Goal: Task Accomplishment & Management: Complete application form

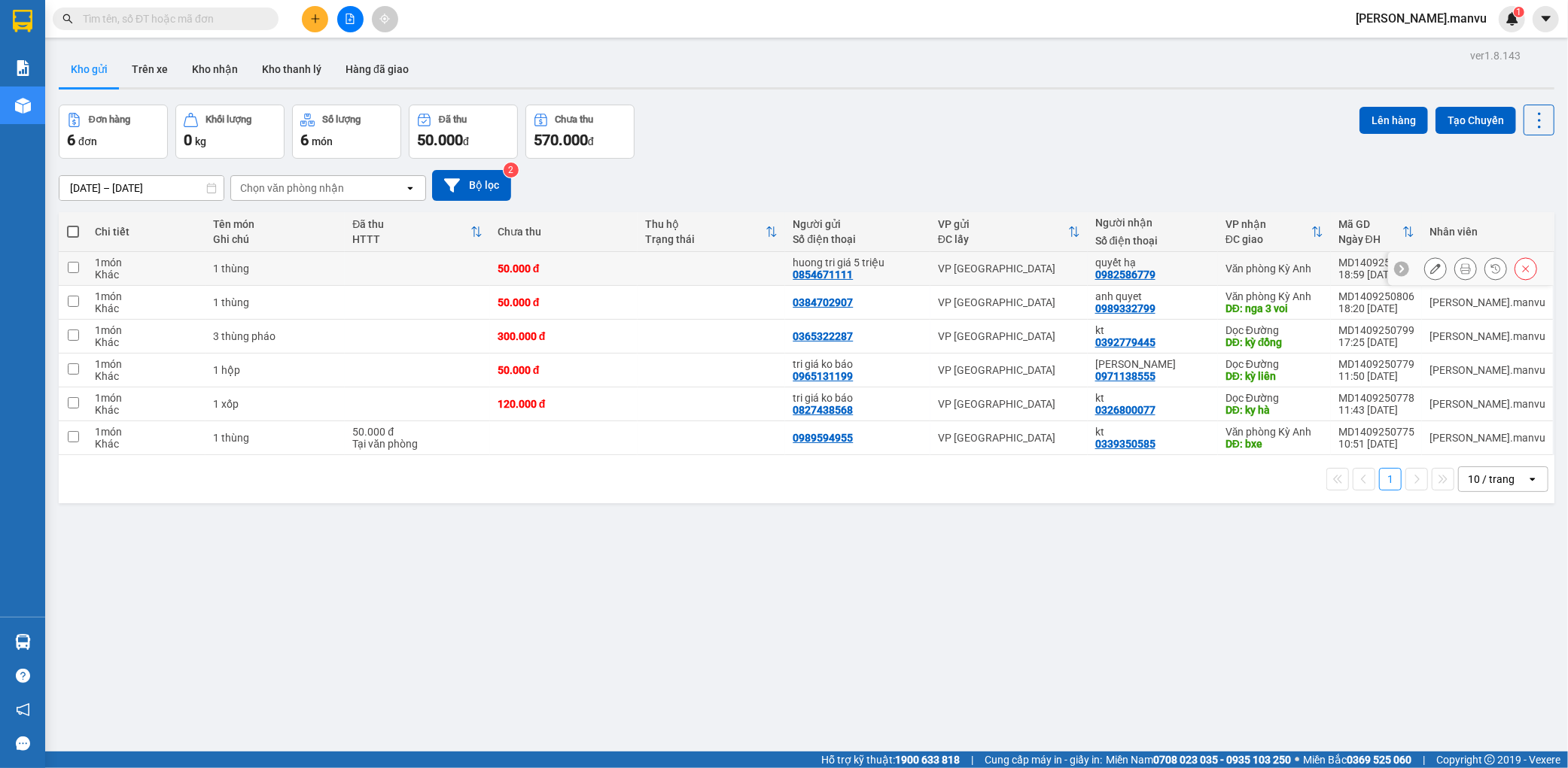
click at [1430, 267] on icon at bounding box center [1435, 268] width 10 height 10
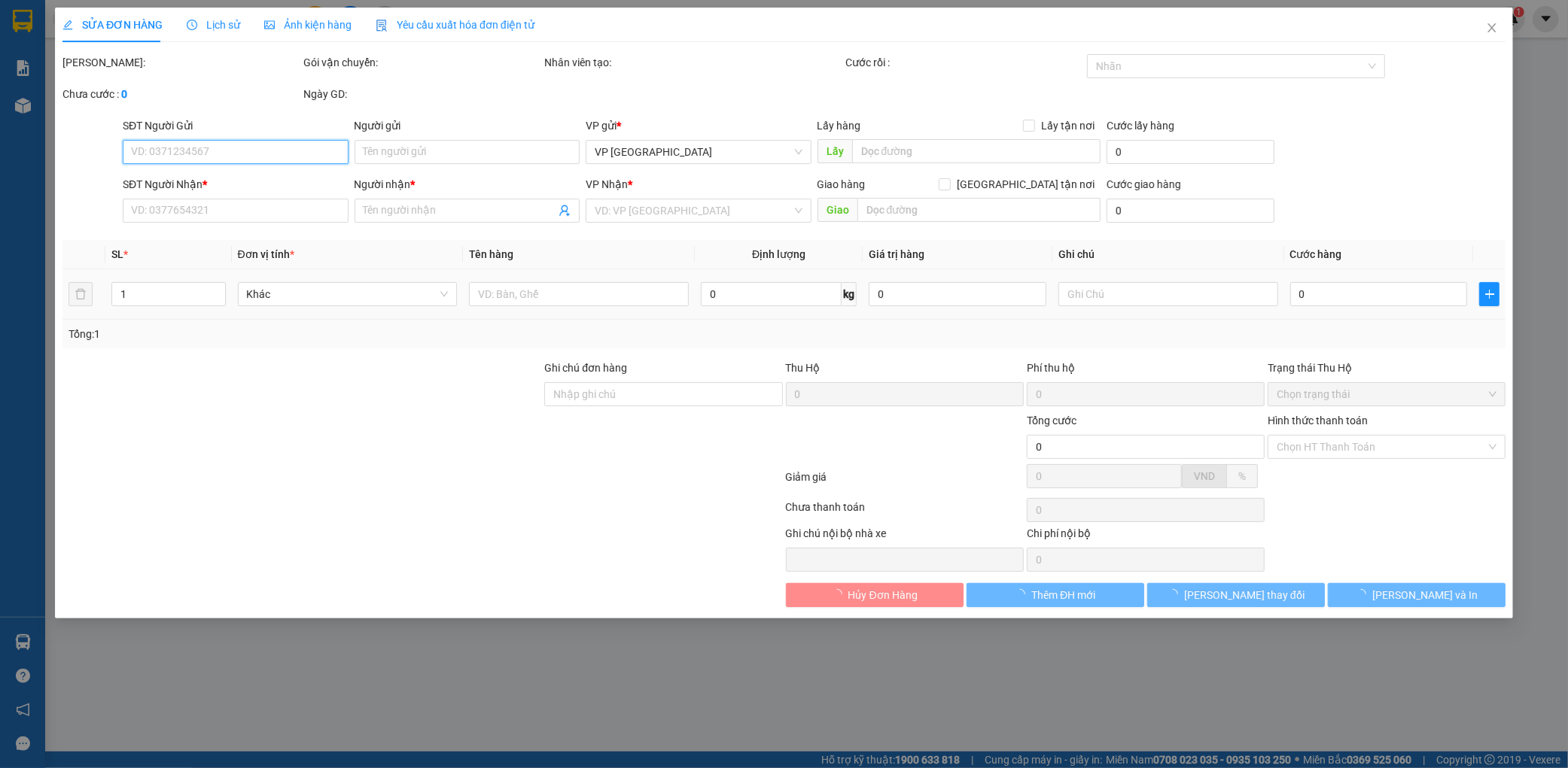
type input "0854671111"
type input "huong tri giá 5 triệu"
type input "0982586779"
type input "quyết hạ"
type input "50.000"
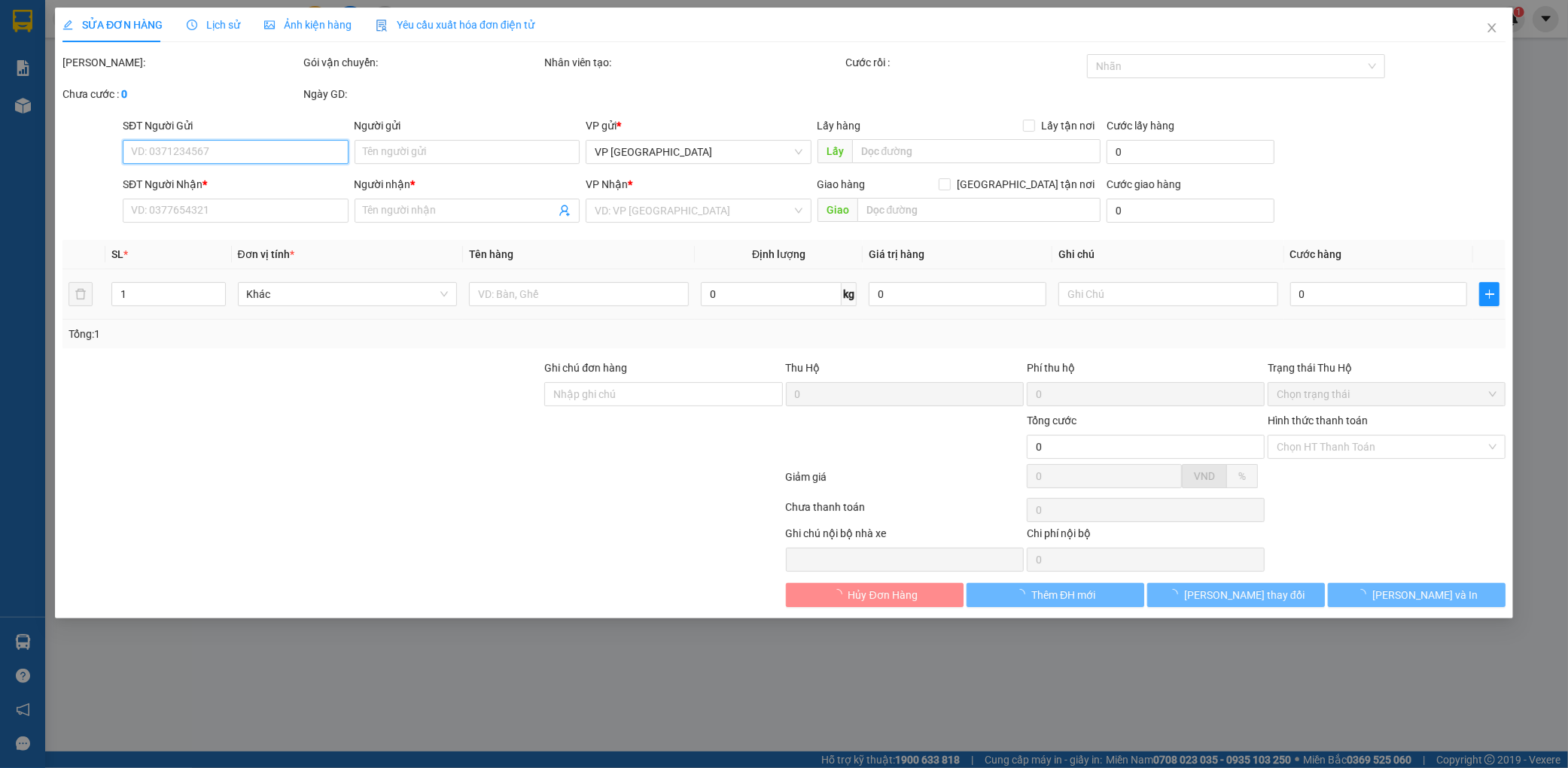
type input "50.000"
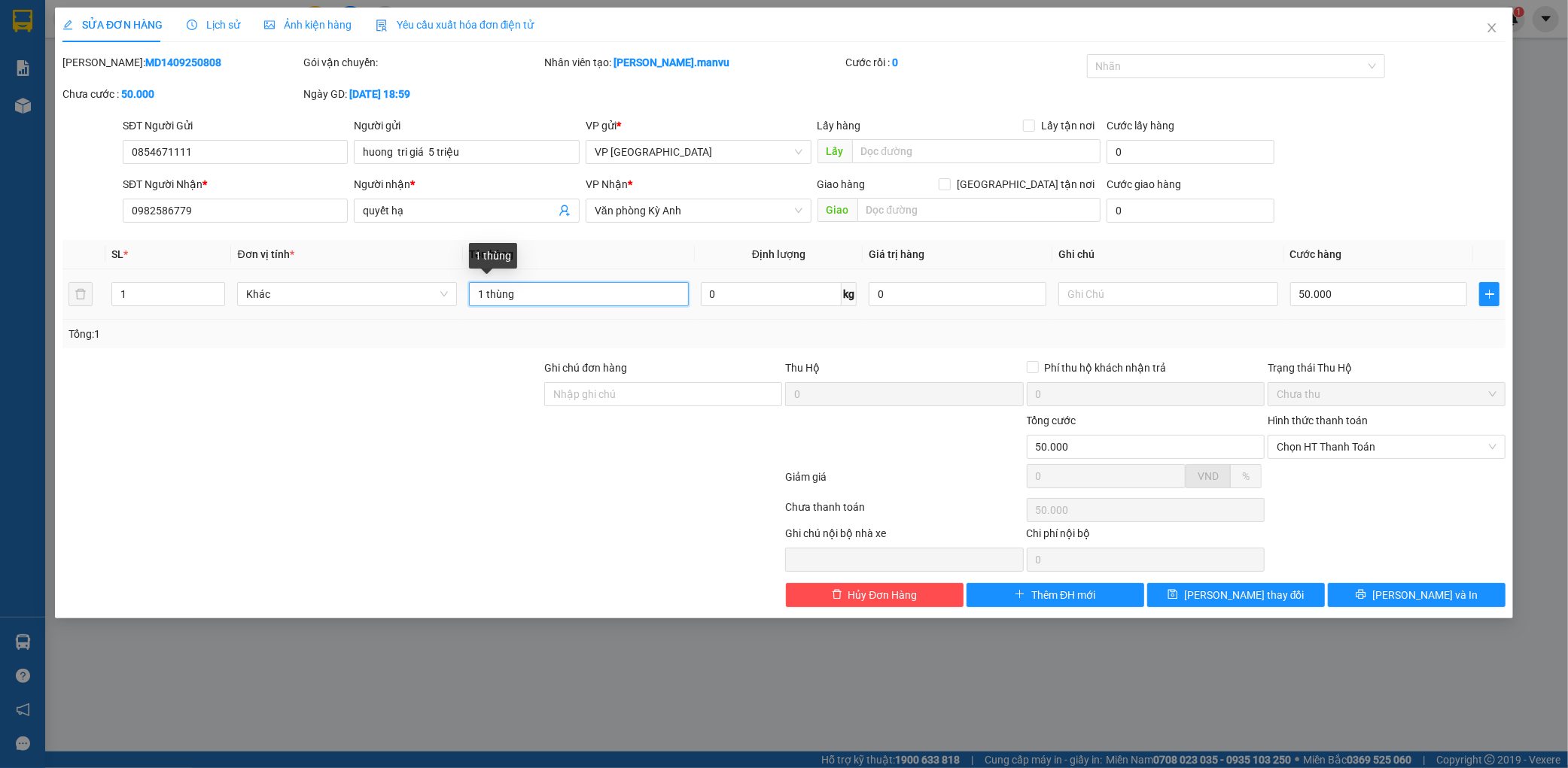
click at [480, 306] on input "1 thùng" at bounding box center [579, 294] width 220 height 25
click at [481, 294] on input "1 thùng" at bounding box center [579, 294] width 220 height 25
type input "2 thùng"
click at [1377, 299] on input "50.000" at bounding box center [1379, 294] width 177 height 25
type input "0"
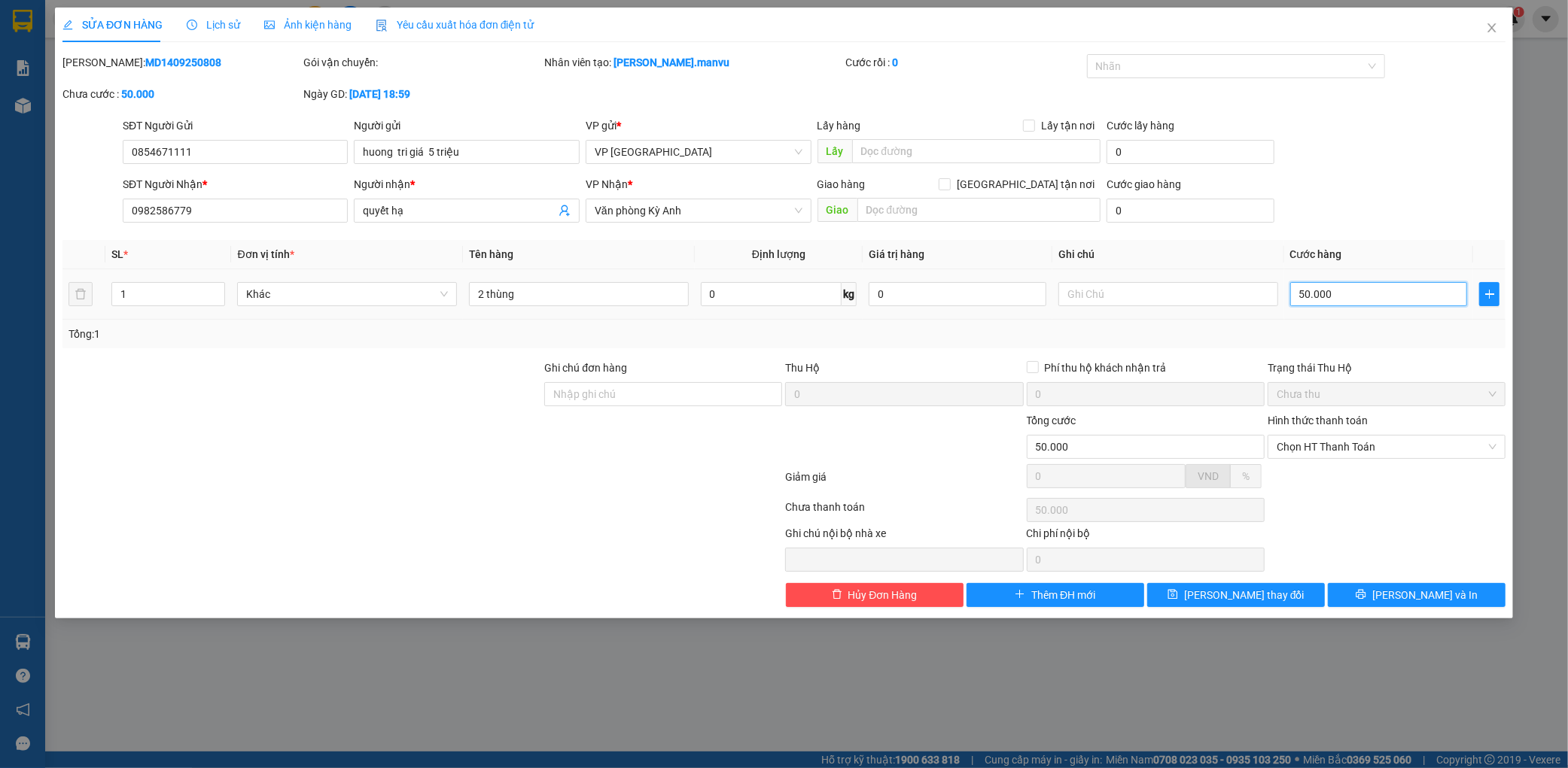
type input "0"
type input "1"
type input "001"
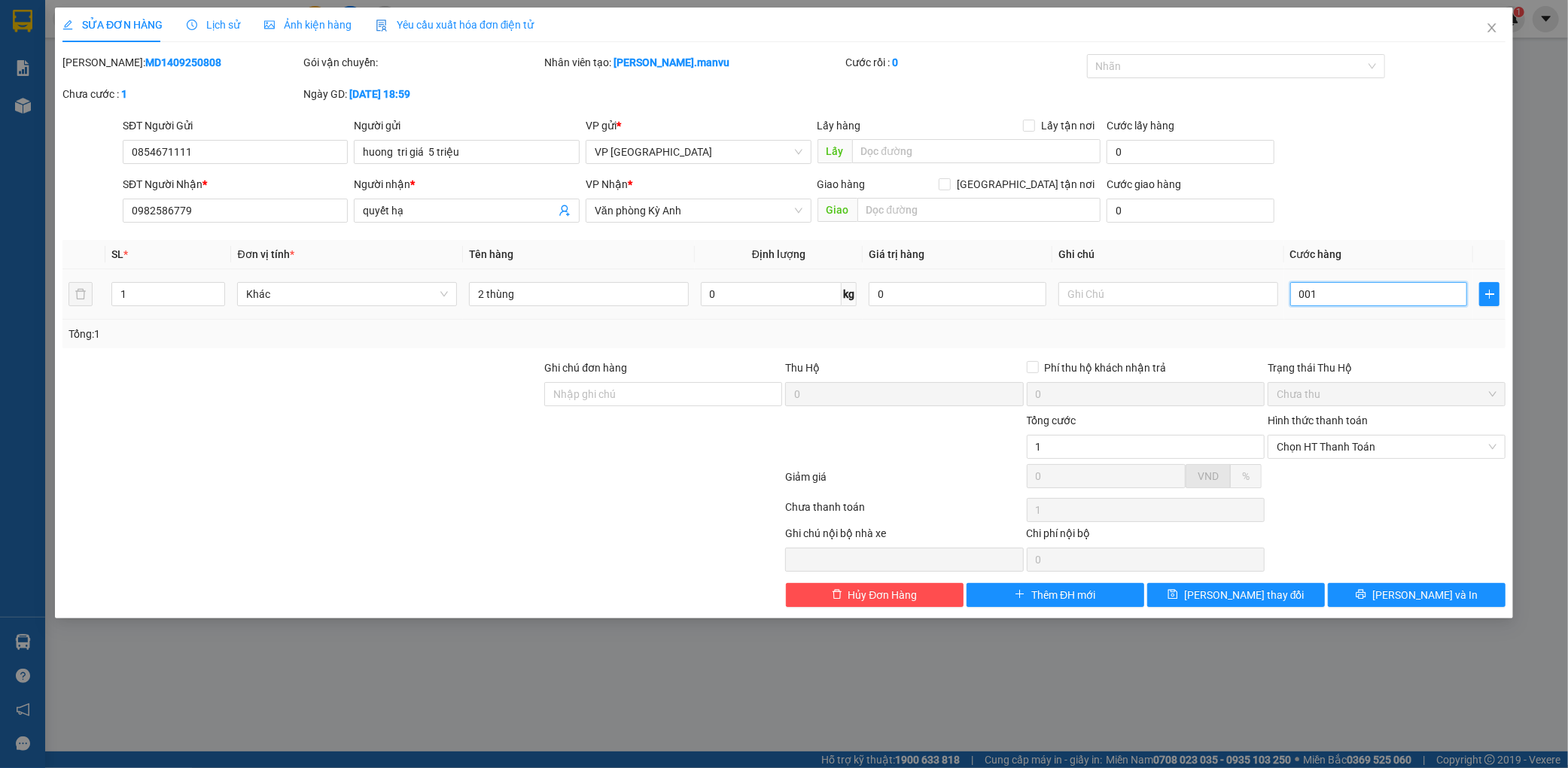
type input "10"
type input "0.010"
type input "100"
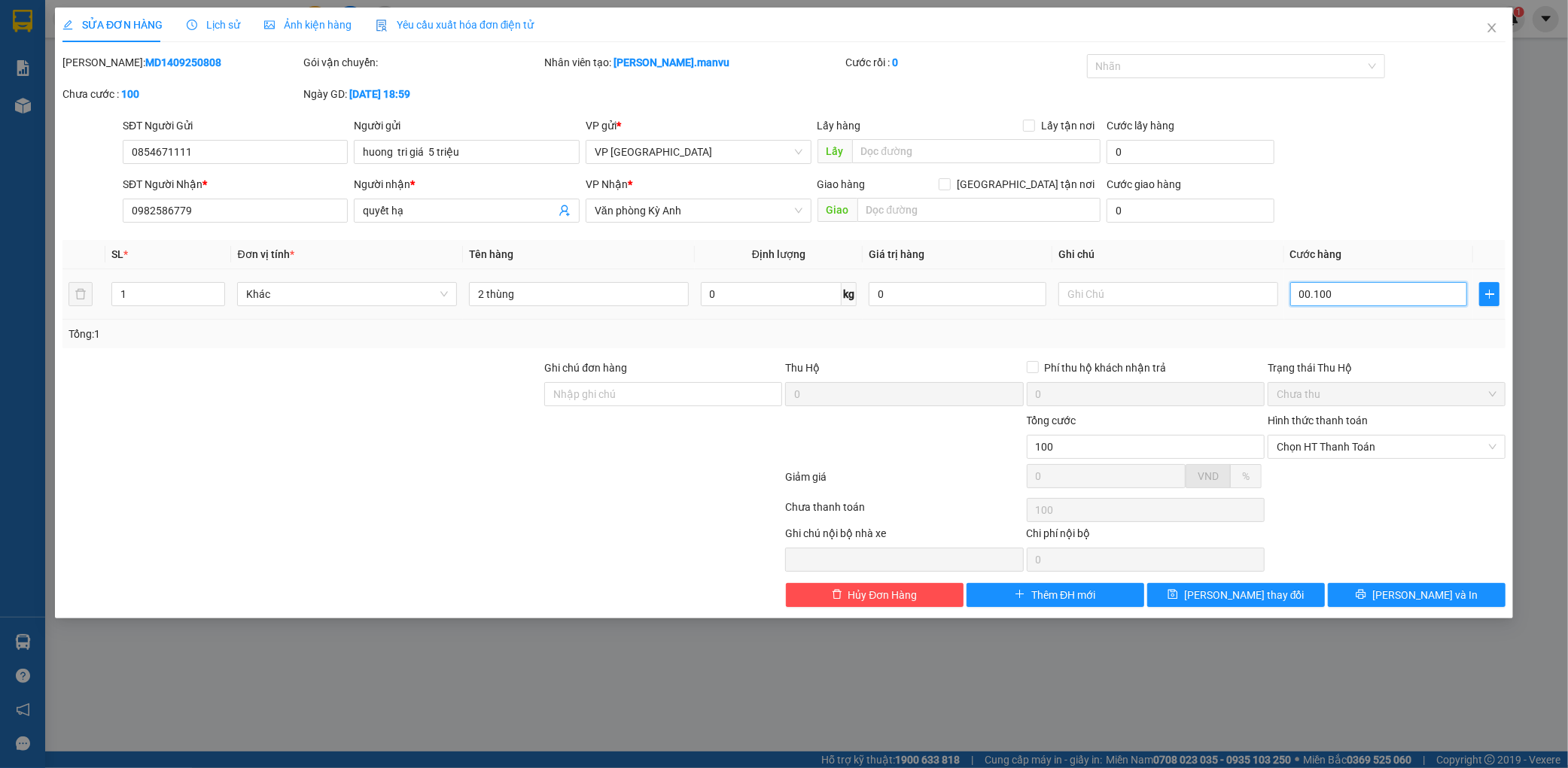
type input "0.001.000"
type input "1.000"
type input "000.010.000"
type input "10.000"
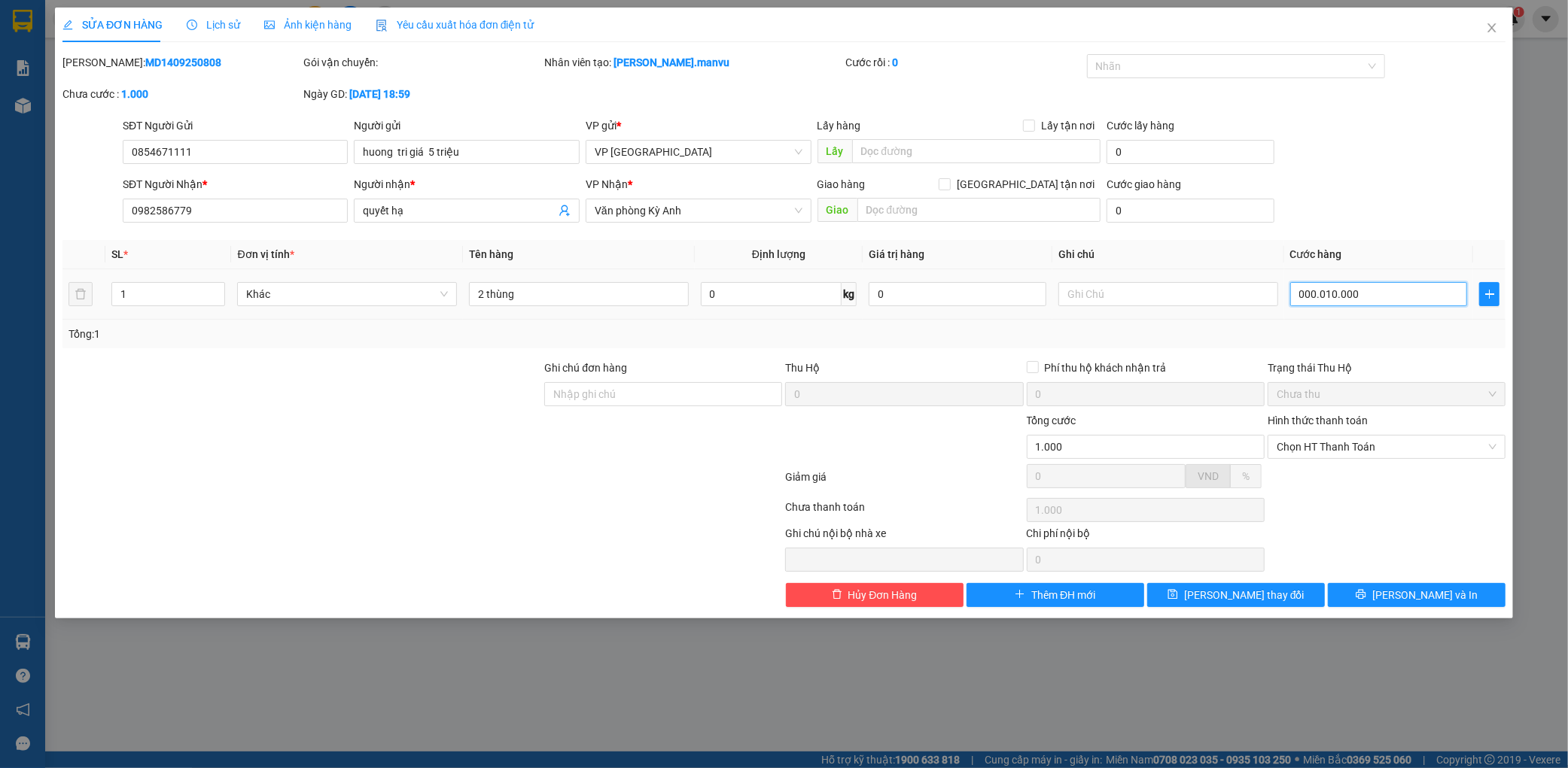
type input "10.000"
type input "100.000"
type input "00.100.000"
type input "100.000"
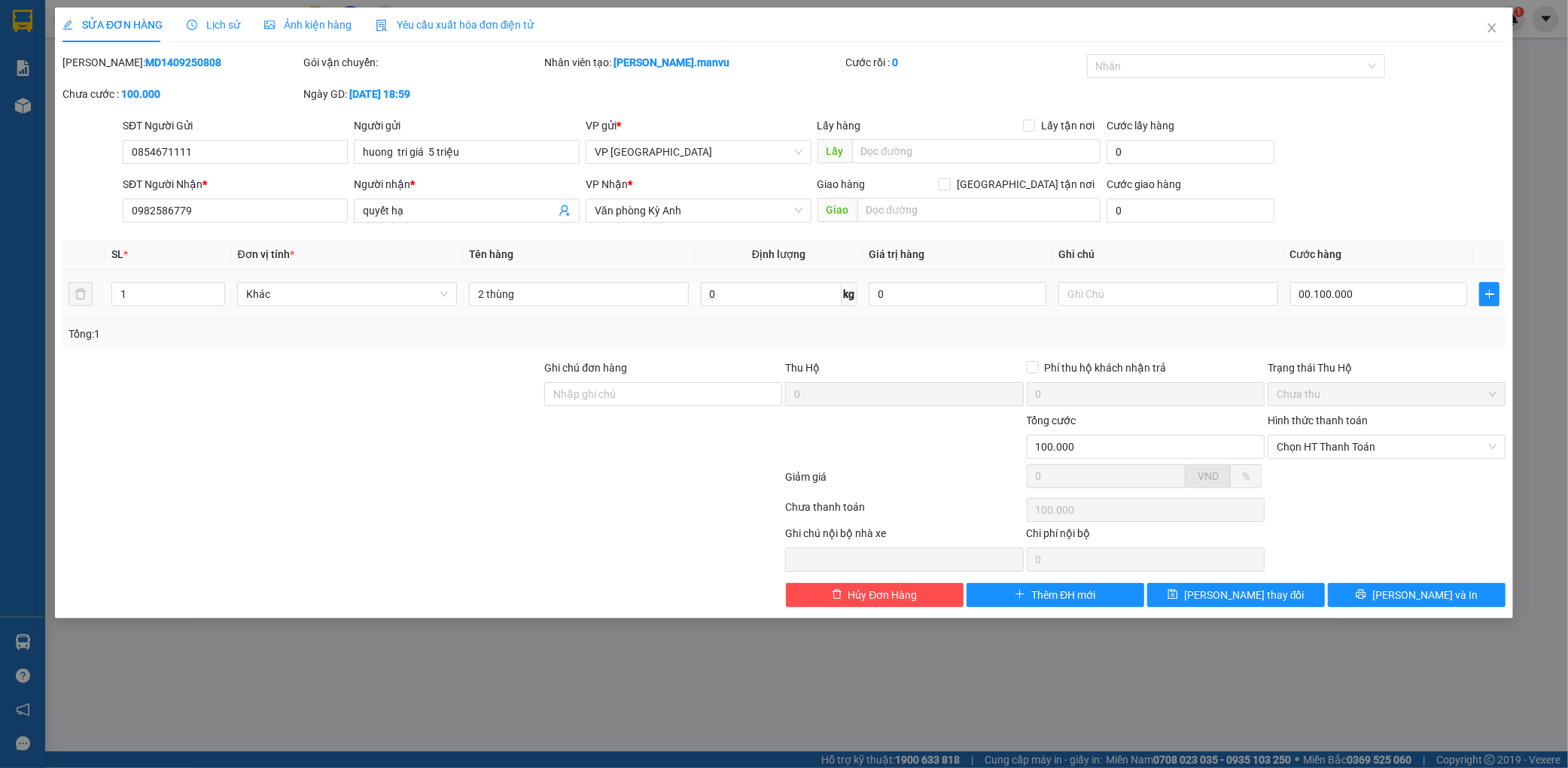
type input "100.000"
click at [1427, 234] on div "Total Paid Fee 0 Total UnPaid Fee 50.000 Cash Collection Total Fee Mã ĐH: MD140…" at bounding box center [784, 330] width 1443 height 553
click at [1443, 603] on span "[PERSON_NAME] và In" at bounding box center [1425, 595] width 106 height 17
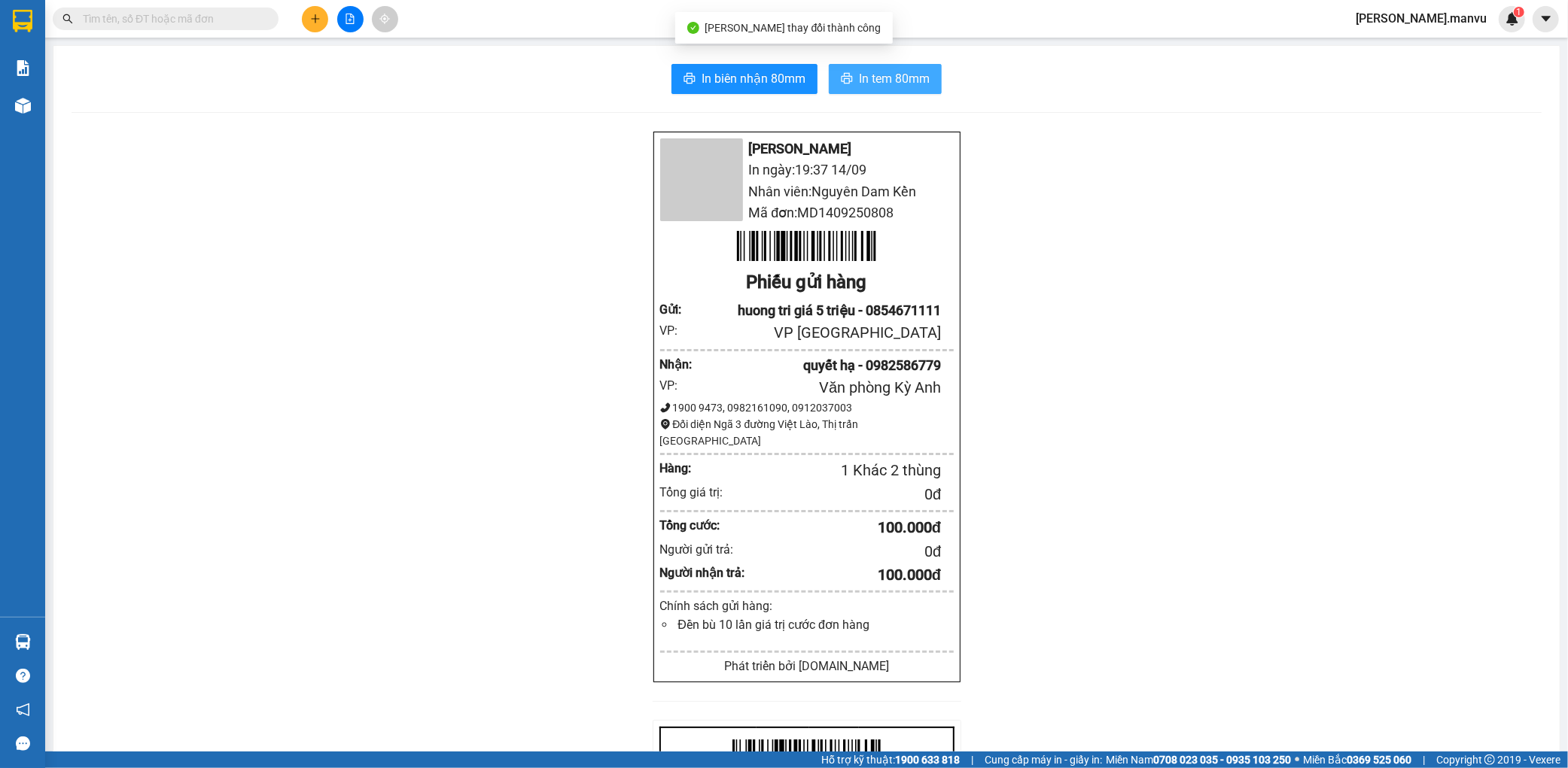
drag, startPoint x: 874, startPoint y: 75, endPoint x: 944, endPoint y: 58, distance: 72.0
click at [879, 80] on span "In tem 80mm" at bounding box center [894, 78] width 71 height 19
